Goal: Book appointment/travel/reservation

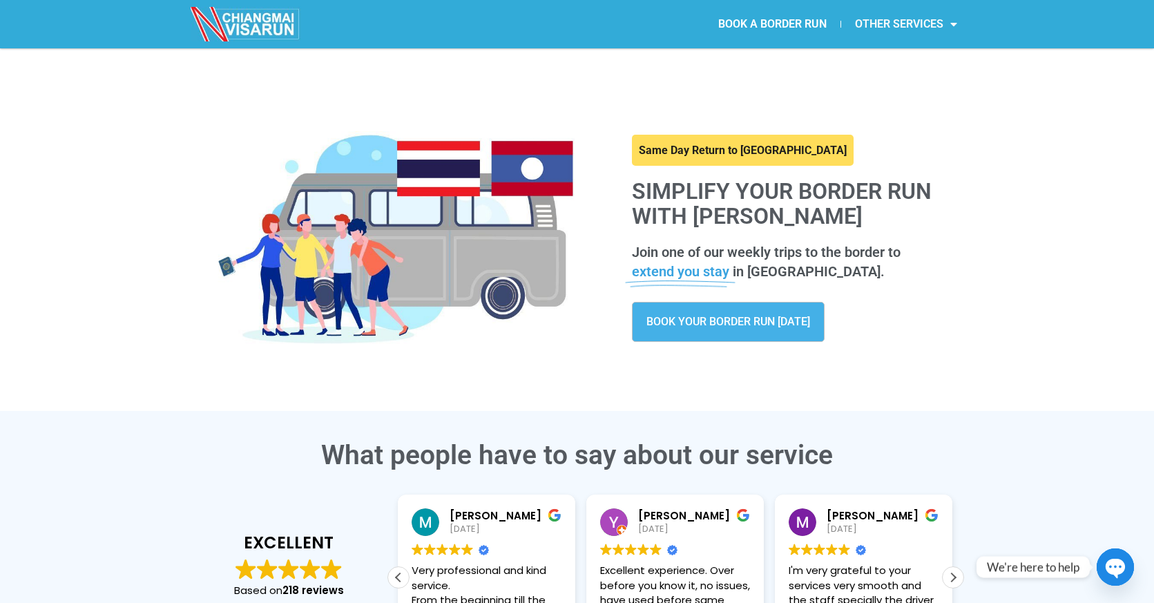
scroll to position [27, 0]
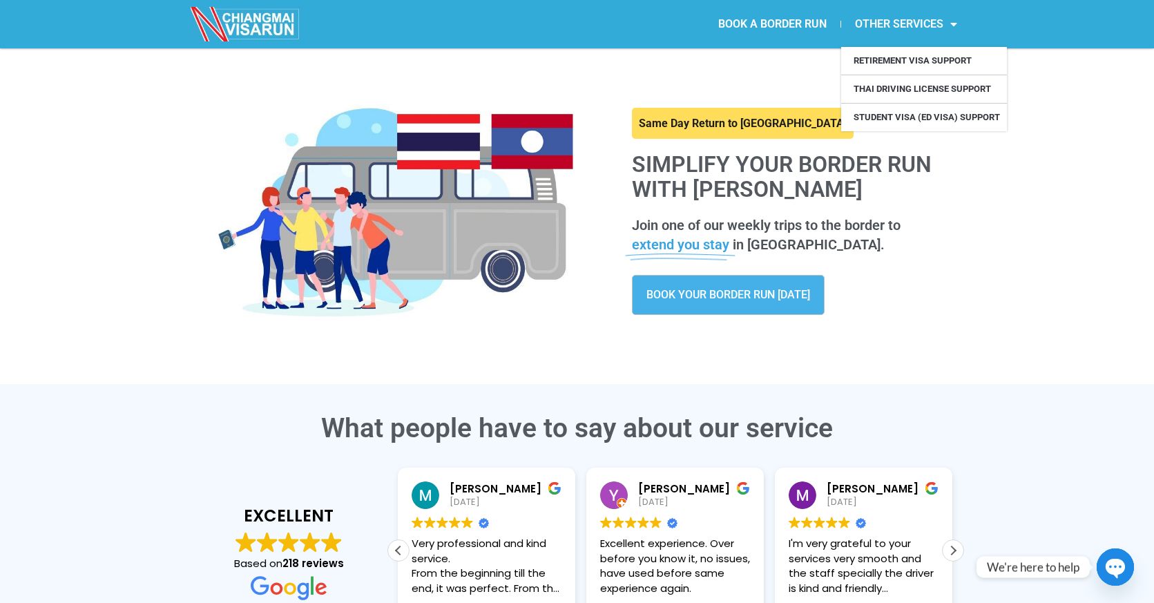
click at [915, 18] on link "OTHER SERVICES" at bounding box center [906, 24] width 130 height 32
